Goal: Task Accomplishment & Management: Use online tool/utility

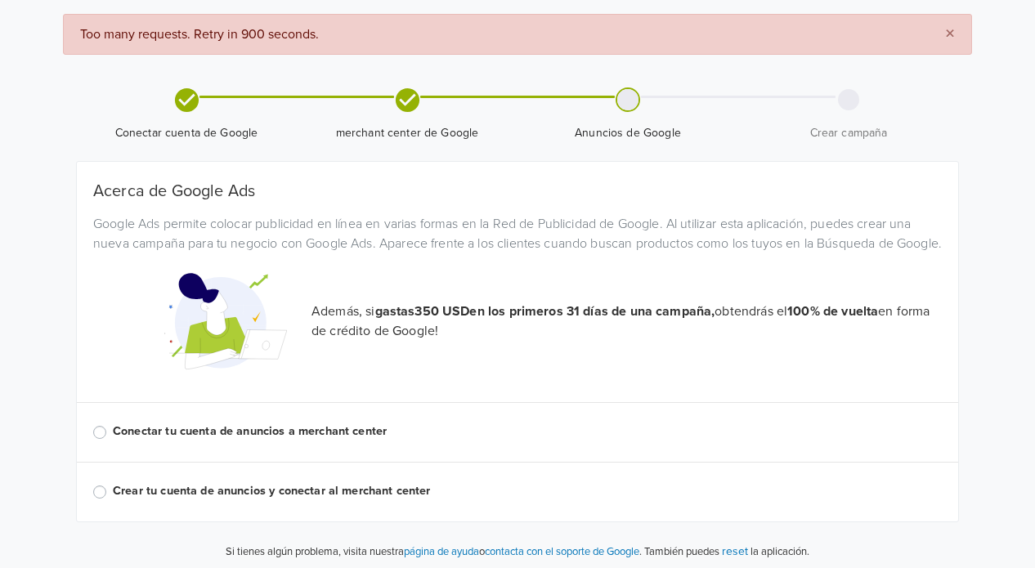
scroll to position [76, 0]
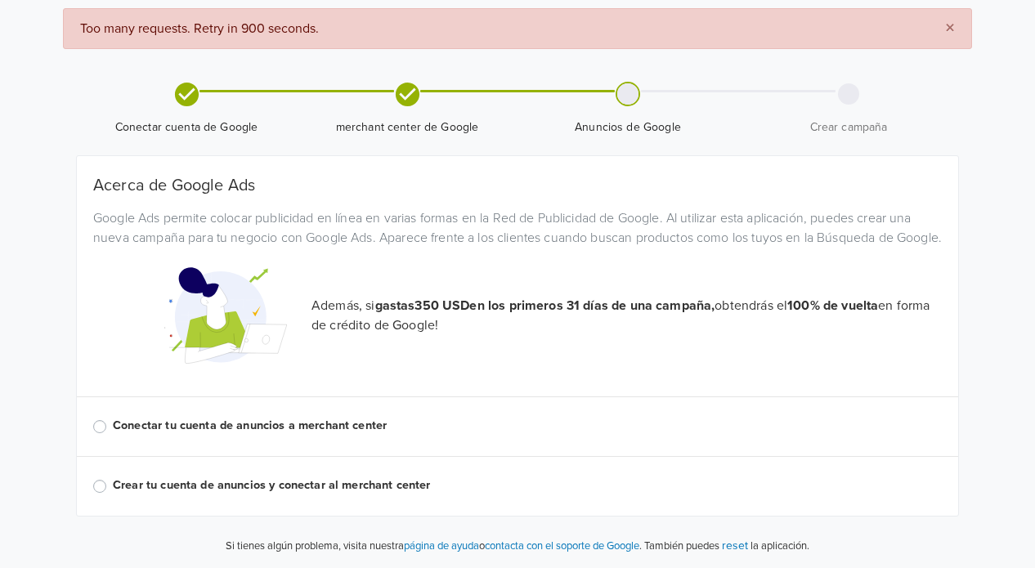
click at [313, 484] on label "Crear tu cuenta de anuncios y conectar al merchant center" at bounding box center [527, 486] width 829 height 18
click at [0, 0] on input "Crear tu cuenta de anuncios y conectar al merchant center" at bounding box center [0, 0] width 0 height 0
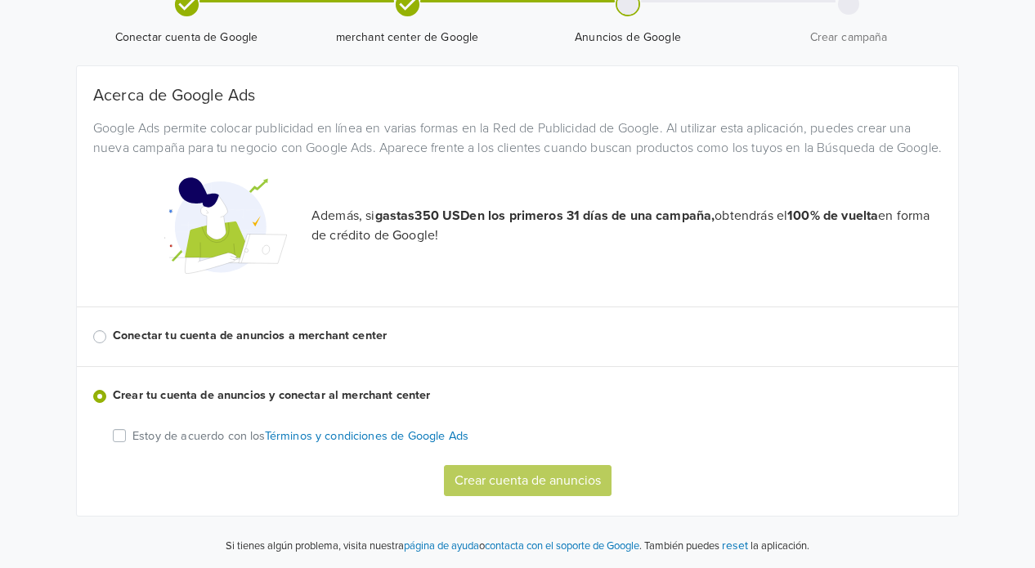
scroll to position [166, 0]
click at [179, 441] on p "Estoy de acuerdo con los Términos y condiciones de Google Ads" at bounding box center [300, 436] width 336 height 18
click at [0, 0] on input "Estoy de acuerdo con los Términos y condiciones de Google Ads" at bounding box center [0, 0] width 0 height 0
click at [478, 463] on div "Estoy de acuerdo con los Términos y condiciones de Google Ads Crear cuenta de a…" at bounding box center [533, 461] width 841 height 70
click at [494, 481] on button "Crear cuenta de anuncios" at bounding box center [528, 480] width 168 height 31
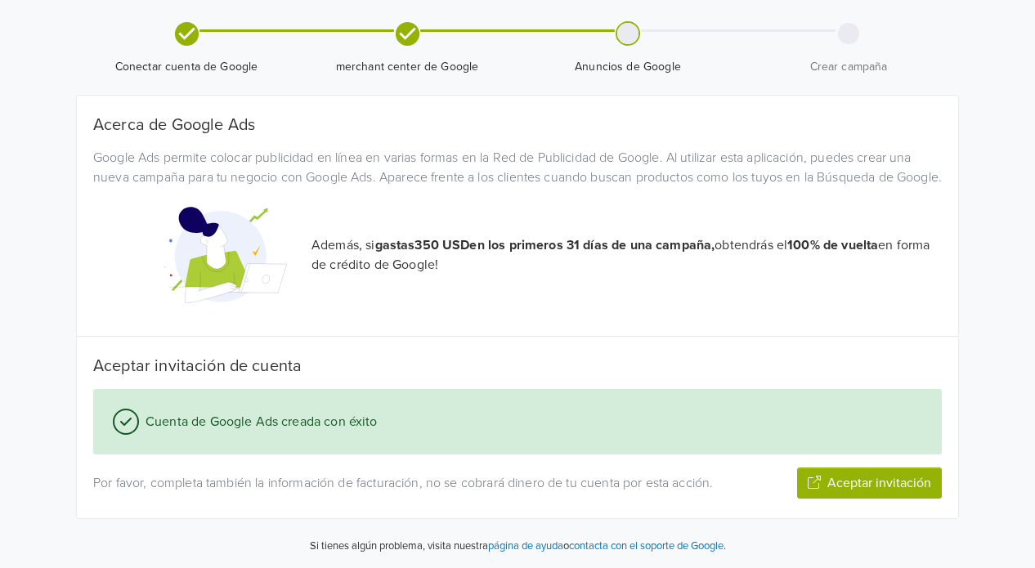
scroll to position [136, 0]
click at [467, 352] on div "Acerca de Google Ads Google Ads permite colocar publicidad en línea en varias f…" at bounding box center [517, 306] width 848 height 383
